Goal: Communication & Community: Answer question/provide support

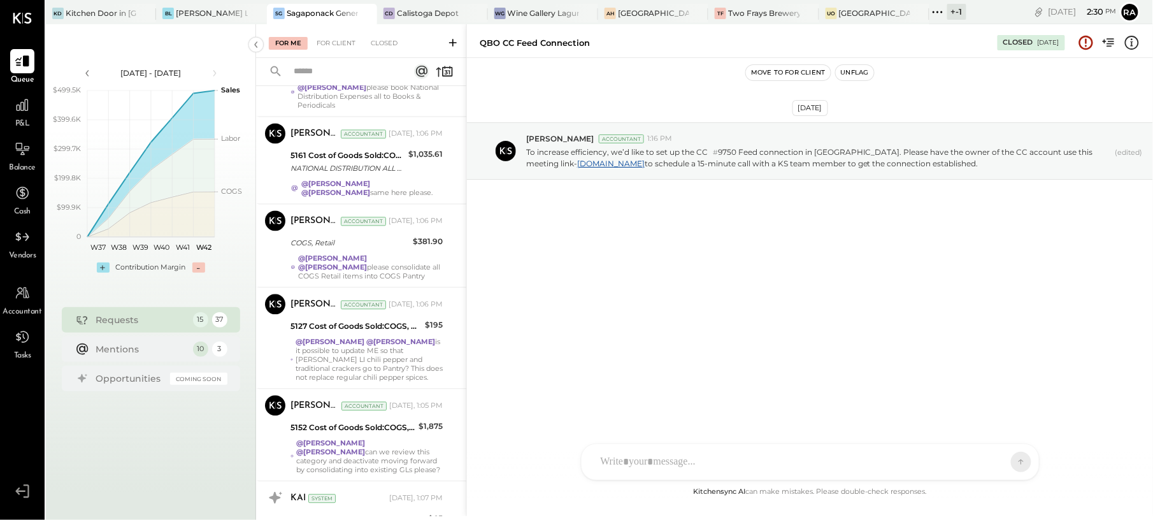
scroll to position [976, 0]
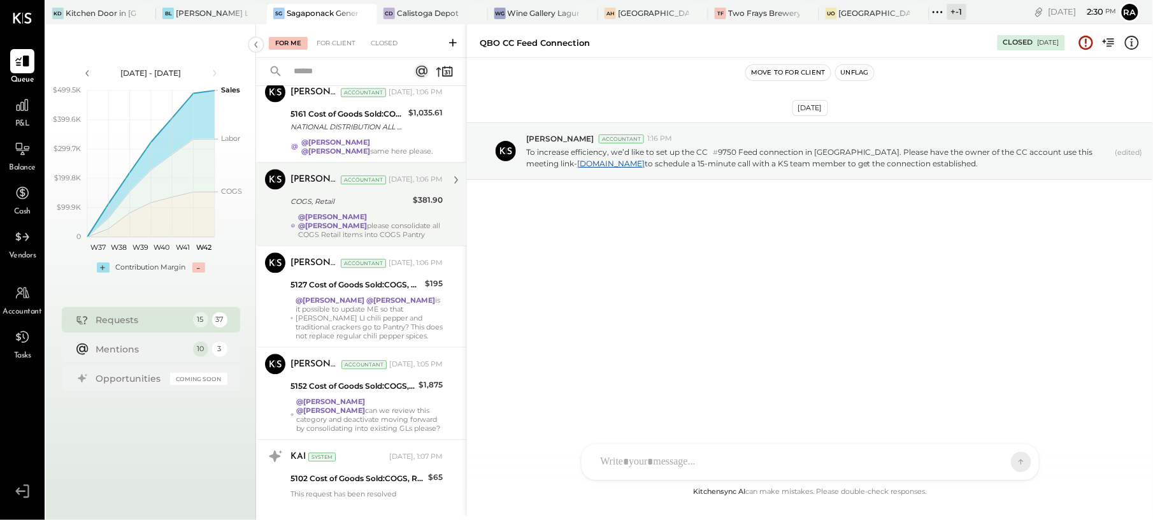
click at [367, 221] on strong "@[PERSON_NAME]" at bounding box center [332, 225] width 69 height 9
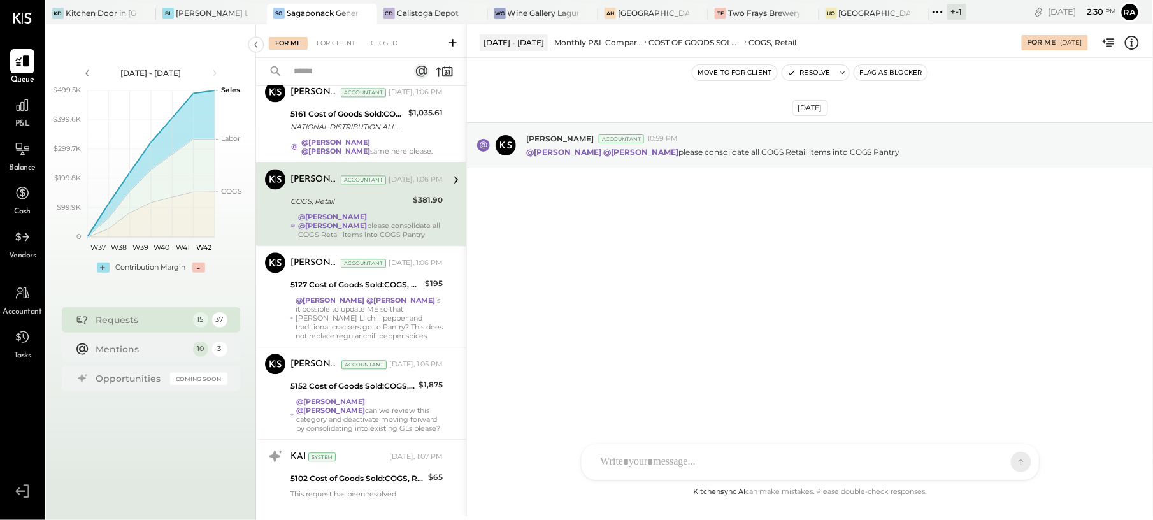
click at [1127, 38] on icon at bounding box center [1132, 43] width 14 height 14
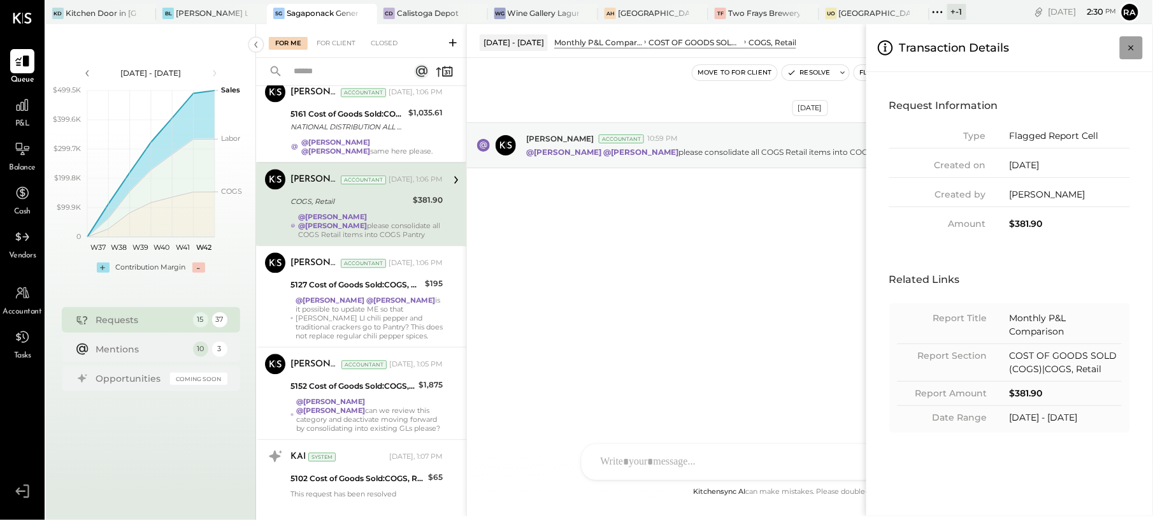
click at [1125, 51] on icon "Close panel" at bounding box center [1131, 47] width 13 height 13
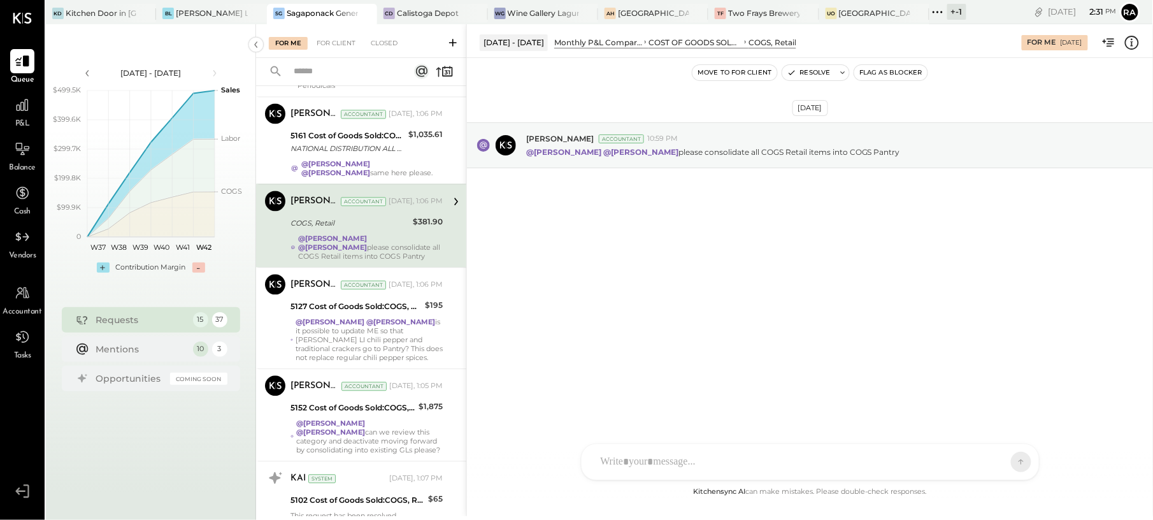
scroll to position [891, 0]
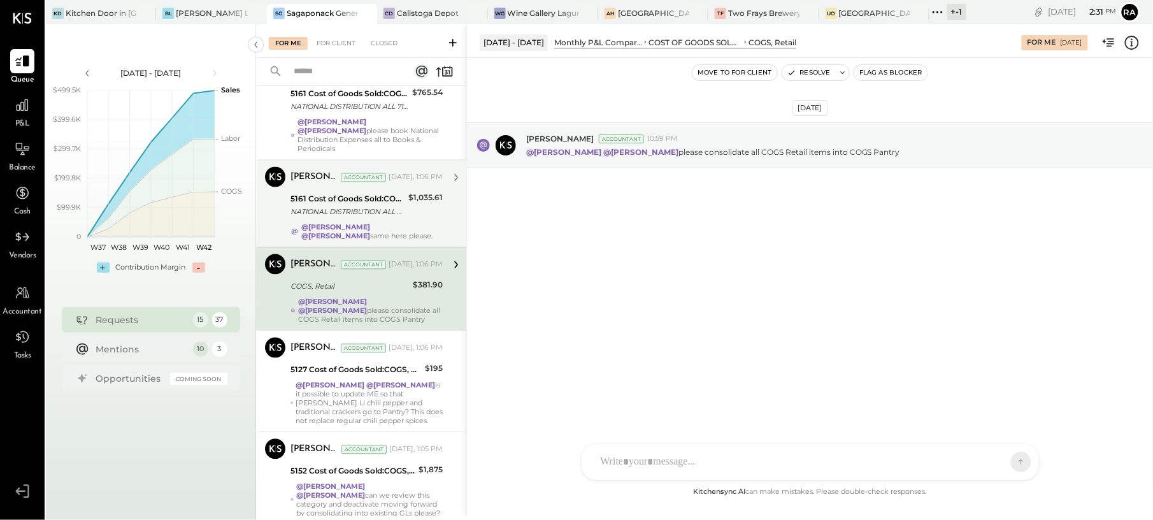
click at [363, 206] on div "NATIONAL DISTRIBUTION ALL 718-7062300 NY" at bounding box center [348, 212] width 114 height 13
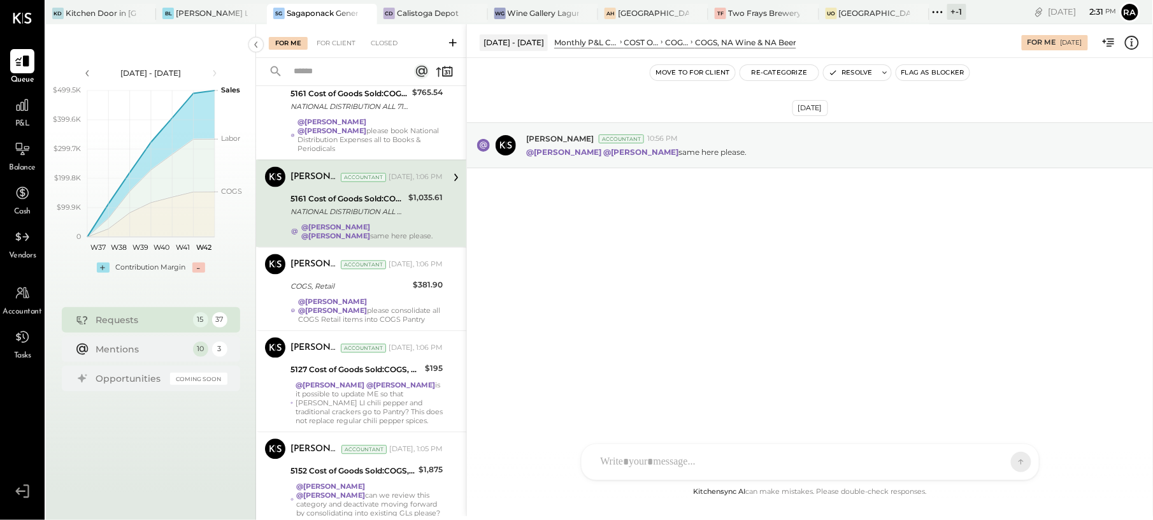
click at [1132, 44] on icon at bounding box center [1133, 42] width 2 height 8
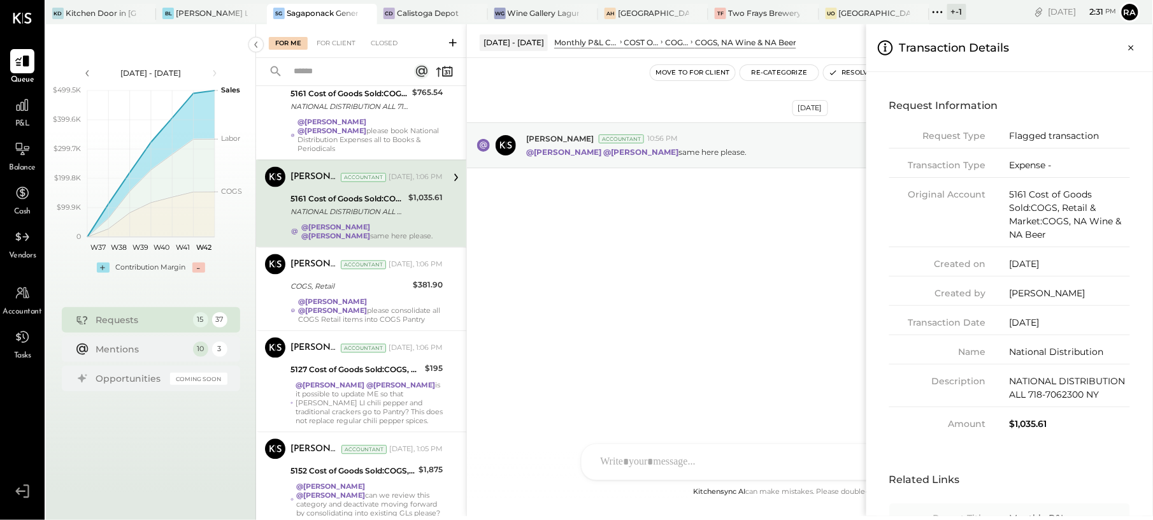
click at [363, 113] on div "For Me For Client Closed Requests Last Week 4 [PERSON_NAME] Accountant [PERSON_…" at bounding box center [704, 270] width 897 height 492
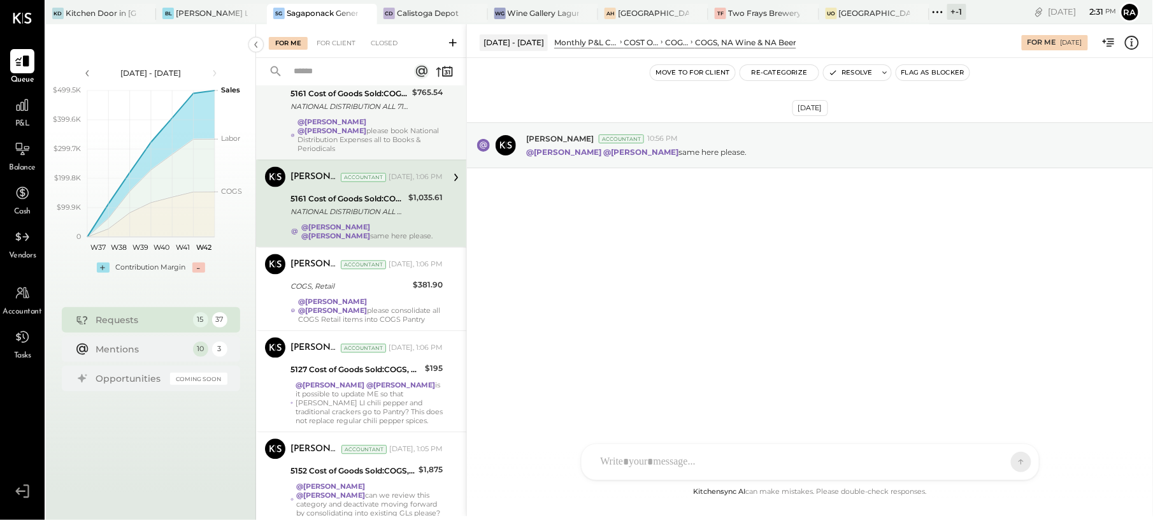
click at [363, 127] on strong "@[PERSON_NAME]" at bounding box center [332, 131] width 69 height 9
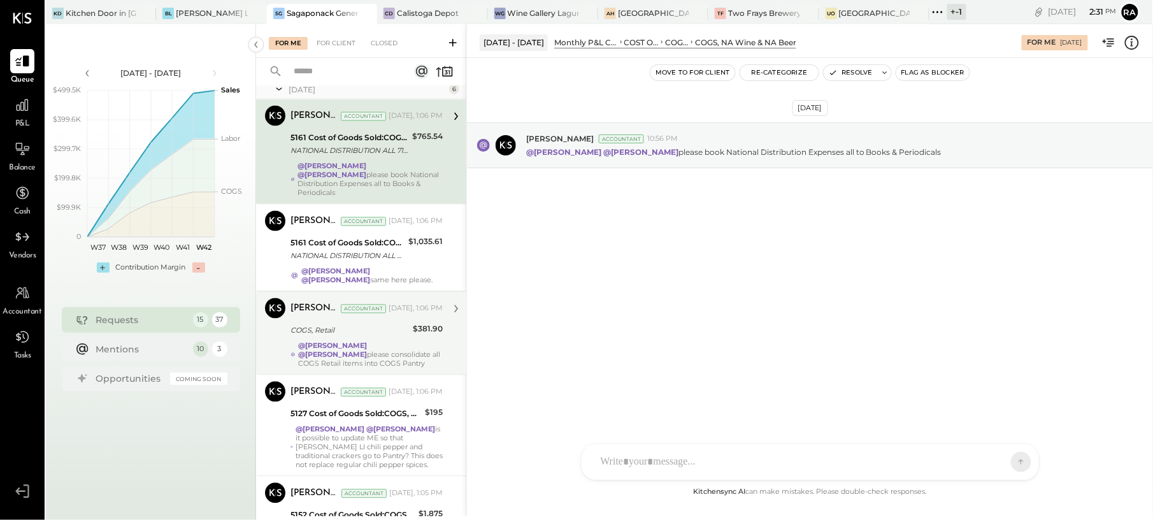
scroll to position [806, 0]
